Goal: Information Seeking & Learning: Learn about a topic

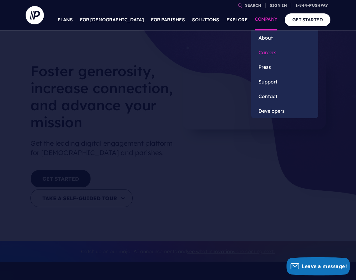
click at [269, 50] on link "Careers" at bounding box center [284, 52] width 67 height 15
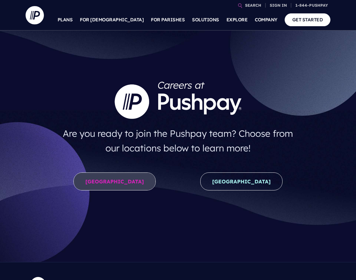
click at [130, 183] on link "United States" at bounding box center [114, 181] width 82 height 18
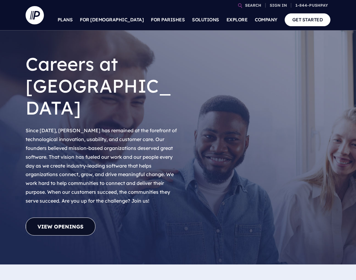
click at [66, 218] on link "View Openings" at bounding box center [61, 227] width 70 height 18
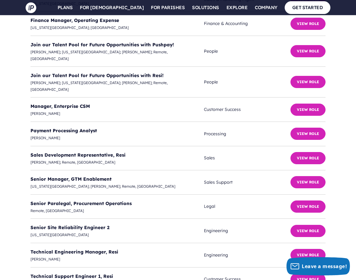
scroll to position [1855, 0]
